Goal: Transaction & Acquisition: Purchase product/service

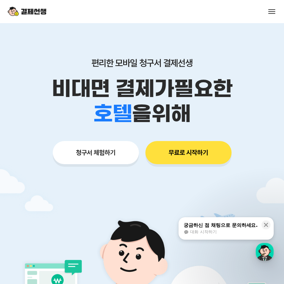
scroll to position [32, 0]
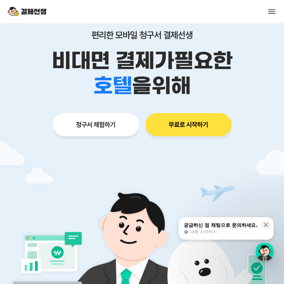
click at [100, 125] on button "청구서 체험하기" at bounding box center [96, 124] width 86 height 23
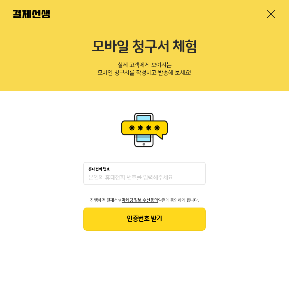
click at [130, 177] on input "휴대전화 번호" at bounding box center [144, 178] width 112 height 8
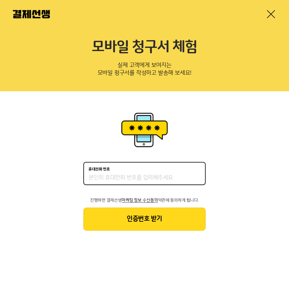
type input "01047269229"
click at [139, 215] on button "인증번호 받기" at bounding box center [144, 219] width 122 height 23
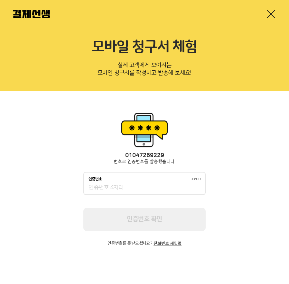
click at [143, 187] on input "인증번호 03:00" at bounding box center [144, 188] width 112 height 8
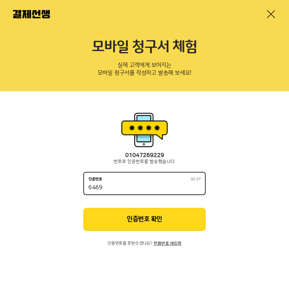
type input "6469"
click at [122, 227] on button "인증번호 확인" at bounding box center [144, 219] width 122 height 23
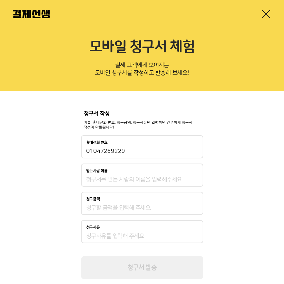
click at [140, 184] on div "받는사람 이름" at bounding box center [142, 175] width 122 height 23
click at [147, 179] on input "받는사람 이름" at bounding box center [142, 180] width 112 height 8
type input "임경은"
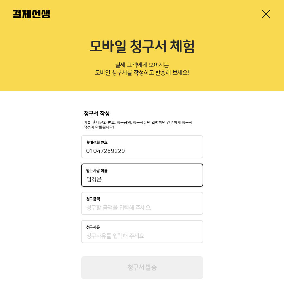
click at [129, 214] on div "청구금액" at bounding box center [142, 203] width 122 height 23
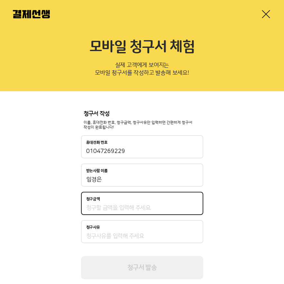
click at [132, 210] on input "청구금액" at bounding box center [142, 208] width 112 height 8
type input "10,000"
click at [120, 228] on div "청구사유" at bounding box center [142, 227] width 112 height 4
click at [120, 232] on input "청구사유" at bounding box center [142, 236] width 112 height 8
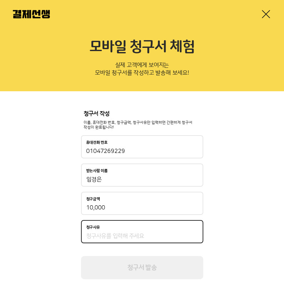
click at [119, 237] on input "청구사유" at bounding box center [142, 236] width 112 height 8
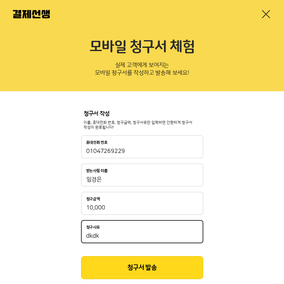
type input "dkdk"
click at [129, 265] on button "청구서 발송" at bounding box center [142, 267] width 122 height 23
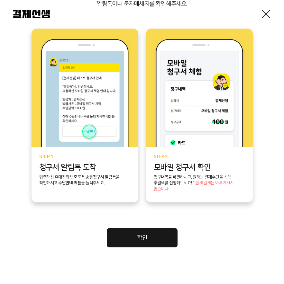
scroll to position [129, 0]
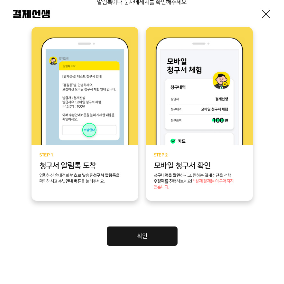
click at [32, 18] on div at bounding box center [142, 14] width 284 height 28
click at [37, 15] on img at bounding box center [31, 14] width 37 height 8
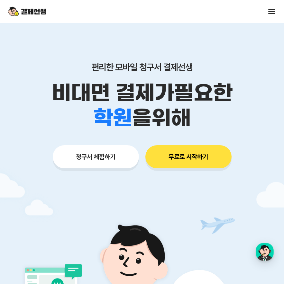
click at [206, 175] on div "편리한 모바일 청구서 결제선생 비대면 결제가 필요한 학원 공부방 호텔 쇼핑몰 병원 배달 보험사 항공사 골프장 을 위해 청구서 체험하기 무료로 …" at bounding box center [142, 118] width 284 height 191
click at [208, 155] on button "무료로 시작하기" at bounding box center [188, 156] width 86 height 23
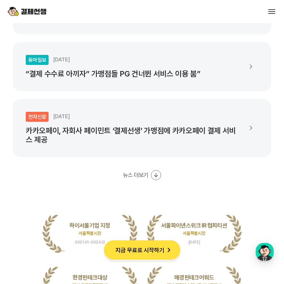
scroll to position [1221, 0]
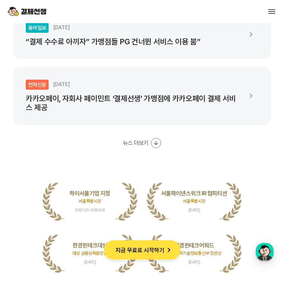
click at [155, 144] on icon at bounding box center [156, 143] width 4 height 4
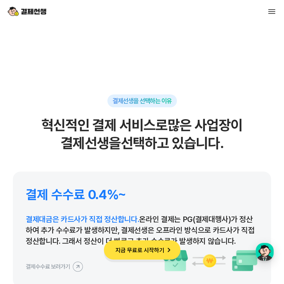
scroll to position [3374, 0]
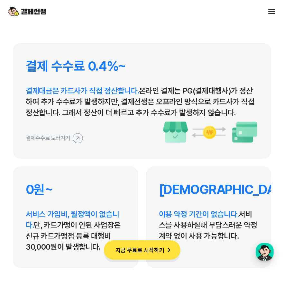
click at [184, 111] on p "결제대금은 카드사가 직접 정산합니다. 온라인 결제는 PG(결제대행사)가 정산하여 추가 수수료가 발생하지만, 결제선생은 오프라인 방식으로 카드사…" at bounding box center [142, 101] width 232 height 33
click at [75, 134] on icon at bounding box center [78, 138] width 14 height 14
